Goal: Complete application form

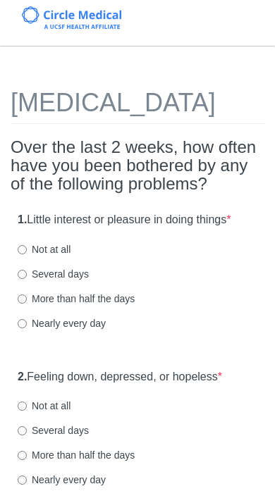
click at [58, 330] on label "Nearly every day" at bounding box center [62, 323] width 88 height 14
click at [27, 328] on input "Nearly every day" at bounding box center [22, 323] width 9 height 9
radio input "true"
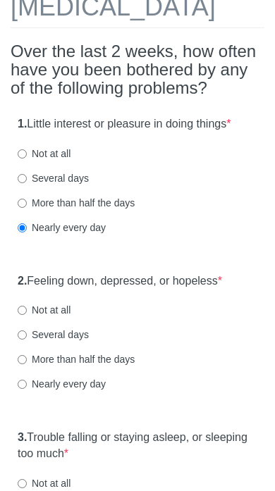
click at [96, 391] on label "Nearly every day" at bounding box center [62, 384] width 88 height 14
click at [27, 389] on input "Nearly every day" at bounding box center [22, 383] width 9 height 9
radio input "true"
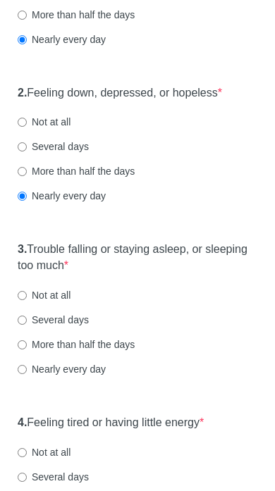
scroll to position [289, 0]
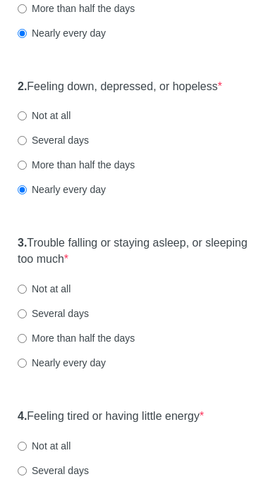
click at [104, 370] on label "Nearly every day" at bounding box center [62, 363] width 88 height 14
click at [27, 368] on input "Nearly every day" at bounding box center [22, 363] width 9 height 9
radio input "true"
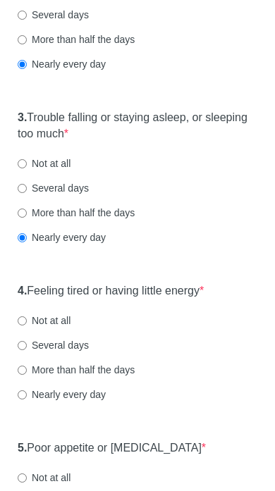
click at [105, 402] on label "Nearly every day" at bounding box center [62, 395] width 88 height 14
click at [27, 400] on input "Nearly every day" at bounding box center [22, 395] width 9 height 9
radio input "true"
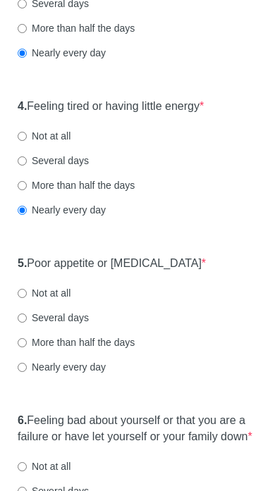
scroll to position [600, 0]
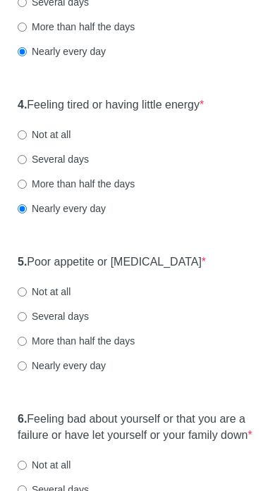
click at [77, 324] on label "Several days" at bounding box center [53, 317] width 71 height 14
click at [27, 322] on input "Several days" at bounding box center [22, 317] width 9 height 9
radio input "true"
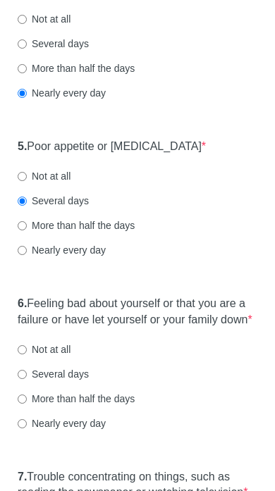
scroll to position [731, 0]
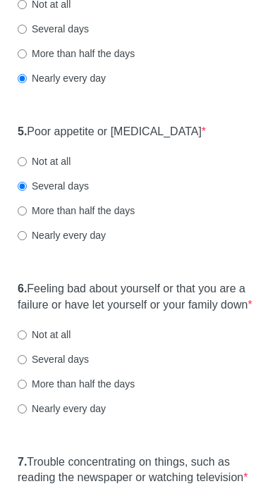
click at [73, 367] on label "Several days" at bounding box center [53, 360] width 71 height 14
click at [27, 365] on input "Several days" at bounding box center [22, 359] width 9 height 9
radio input "true"
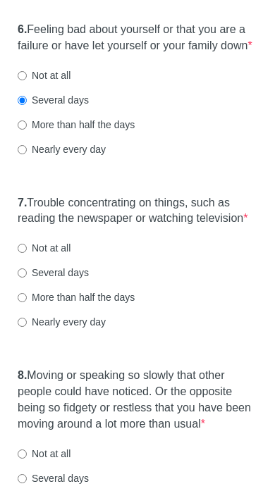
scroll to position [992, 0]
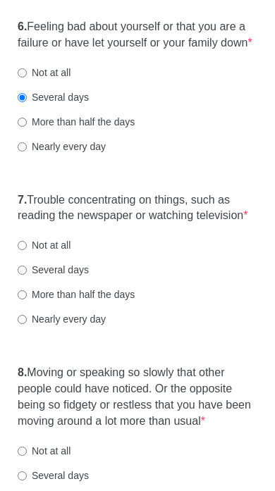
click at [73, 277] on label "Several days" at bounding box center [53, 270] width 71 height 14
click at [27, 275] on input "Several days" at bounding box center [22, 270] width 9 height 9
radio input "true"
click at [114, 429] on label "8. Moving or speaking so slowly that other people could have noticed. Or the op…" at bounding box center [137, 397] width 239 height 64
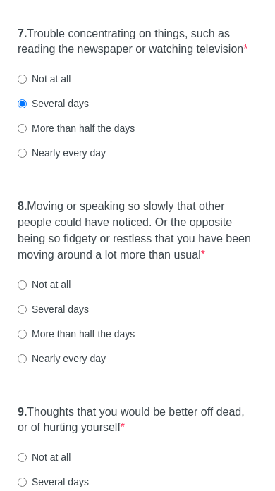
scroll to position [1165, 0]
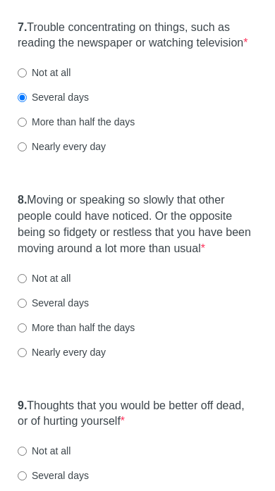
click at [71, 310] on label "Several days" at bounding box center [53, 303] width 71 height 14
click at [27, 308] on input "Several days" at bounding box center [22, 303] width 9 height 9
radio input "true"
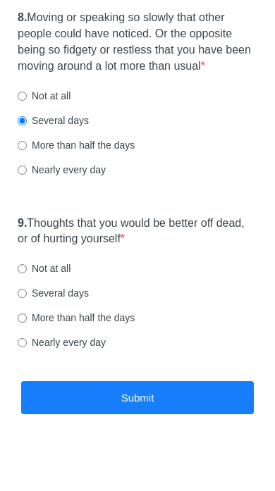
scroll to position [1404, 0]
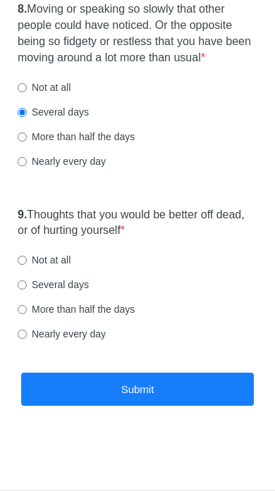
click at [60, 258] on label "Not at all" at bounding box center [44, 260] width 53 height 14
click at [27, 258] on input "Not at all" at bounding box center [22, 260] width 9 height 9
radio input "true"
click at [120, 389] on button "Submit" at bounding box center [137, 388] width 232 height 33
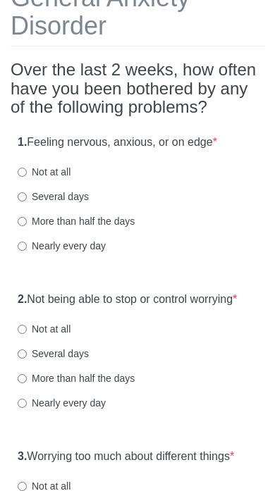
scroll to position [156, 0]
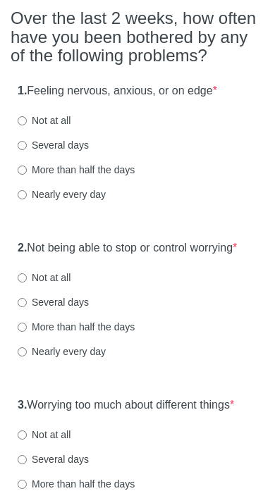
click at [42, 141] on label "Several days" at bounding box center [53, 146] width 71 height 14
click at [27, 141] on input "Several days" at bounding box center [22, 145] width 9 height 9
radio input "true"
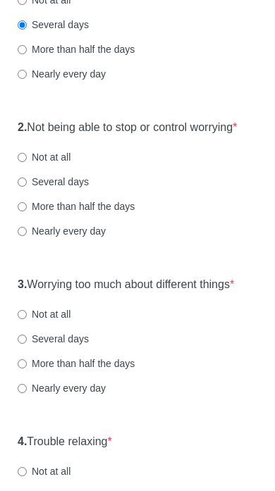
scroll to position [282, 0]
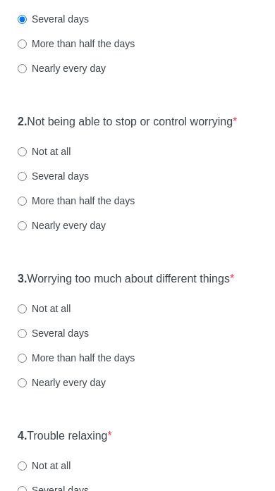
click at [89, 208] on label "More than half the days" at bounding box center [76, 201] width 117 height 14
click at [27, 206] on input "More than half the days" at bounding box center [22, 201] width 9 height 9
radio input "true"
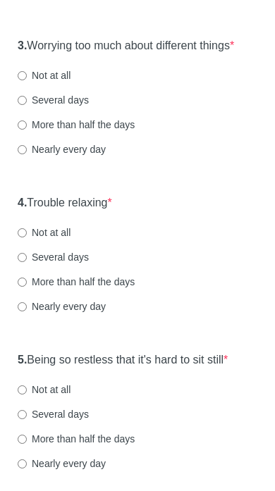
scroll to position [514, 0]
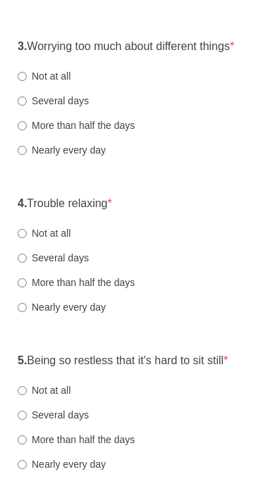
click at [72, 132] on label "More than half the days" at bounding box center [76, 126] width 117 height 14
click at [27, 131] on input "More than half the days" at bounding box center [22, 126] width 9 height 9
radio input "true"
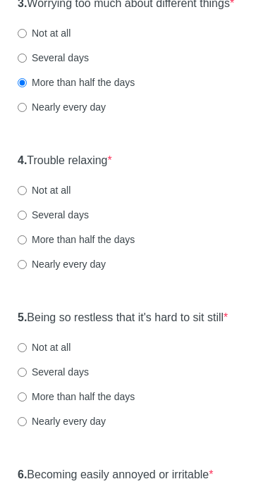
scroll to position [557, 0]
click at [62, 222] on label "Several days" at bounding box center [53, 215] width 71 height 14
click at [27, 220] on input "Several days" at bounding box center [22, 214] width 9 height 9
radio input "true"
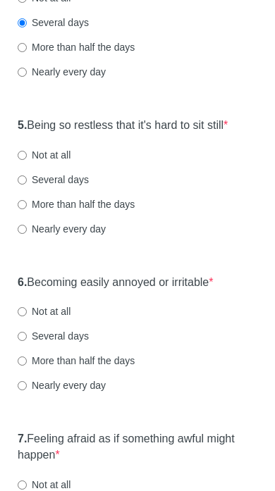
scroll to position [752, 0]
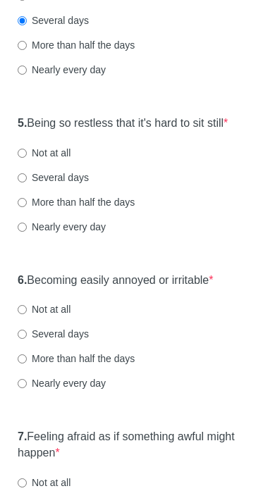
click at [37, 160] on label "Not at all" at bounding box center [44, 153] width 53 height 14
click at [27, 158] on input "Not at all" at bounding box center [22, 153] width 9 height 9
radio input "true"
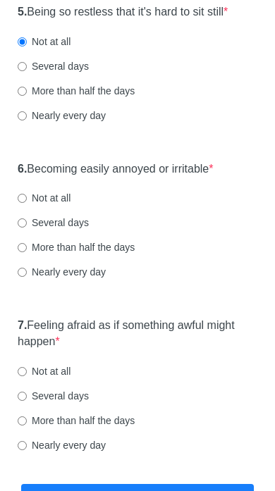
scroll to position [868, 0]
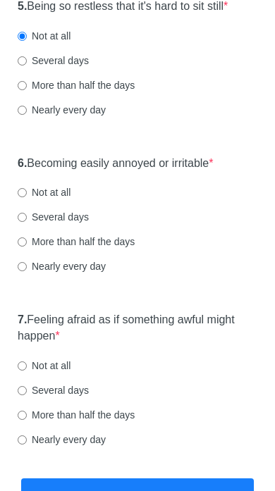
click at [68, 225] on label "Several days" at bounding box center [53, 217] width 71 height 14
click at [27, 222] on input "Several days" at bounding box center [22, 217] width 9 height 9
radio input "true"
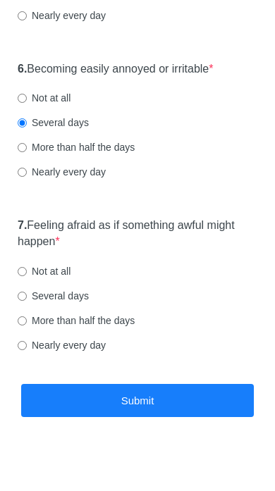
scroll to position [962, 0]
click at [55, 279] on label "Not at all" at bounding box center [44, 272] width 53 height 14
click at [27, 277] on input "Not at all" at bounding box center [22, 271] width 9 height 9
radio input "true"
click at [65, 303] on label "Several days" at bounding box center [53, 296] width 71 height 14
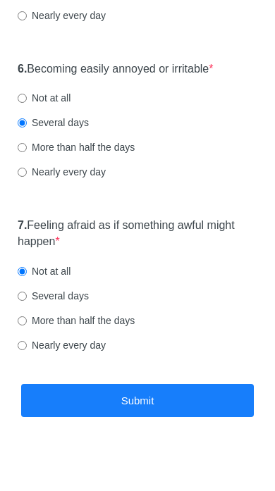
click at [27, 301] on input "Several days" at bounding box center [22, 296] width 9 height 9
radio input "true"
click at [110, 413] on button "Submit" at bounding box center [137, 400] width 232 height 33
